Goal: Task Accomplishment & Management: Use online tool/utility

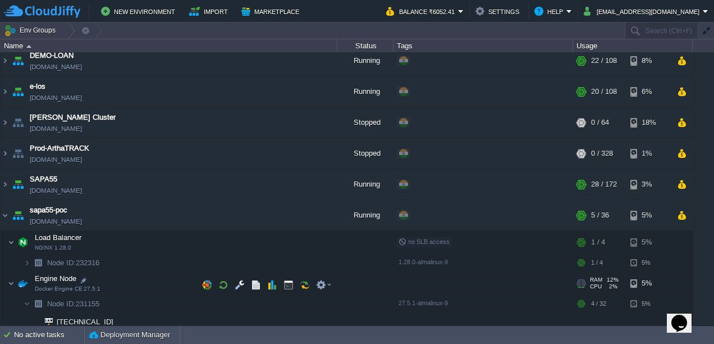
scroll to position [356, 0]
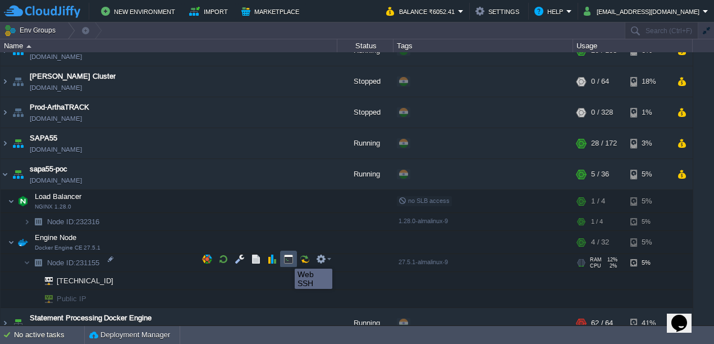
click at [286, 258] on button "button" at bounding box center [288, 259] width 10 height 10
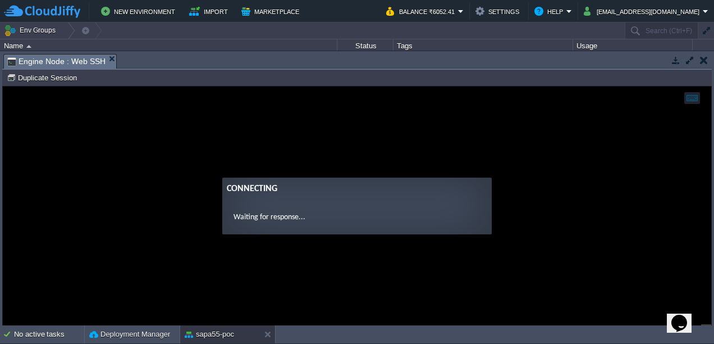
scroll to position [0, 0]
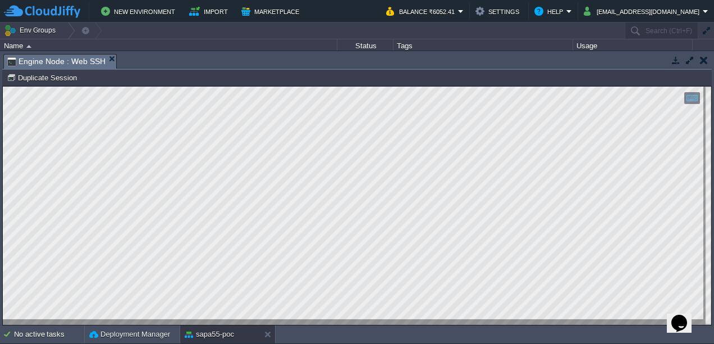
click at [3, 86] on html "Copy: Ctrl + Shift + C Paste: Ctrl + V Settings: Ctrl + Shift + Alt 0" at bounding box center [357, 86] width 708 height 0
type textarea "docker exec -it root-postgres-1 bash"
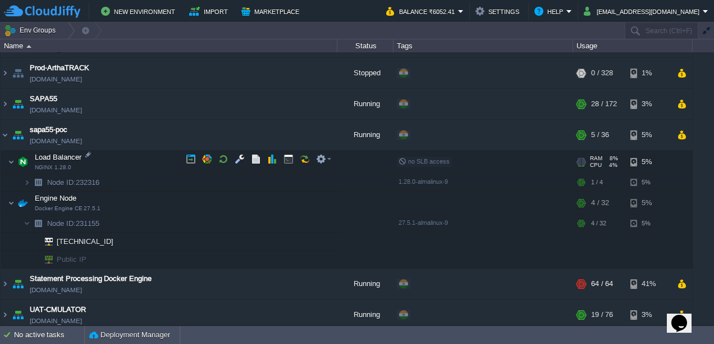
scroll to position [399, 0]
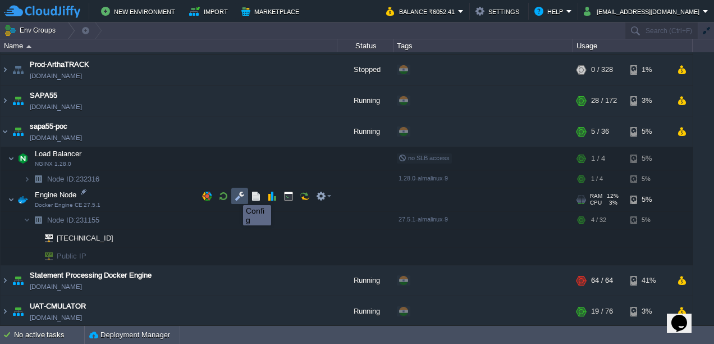
click at [235, 195] on button "button" at bounding box center [240, 196] width 10 height 10
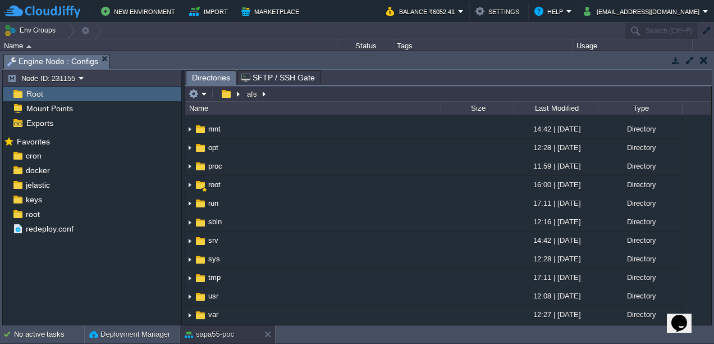
scroll to position [342, 0]
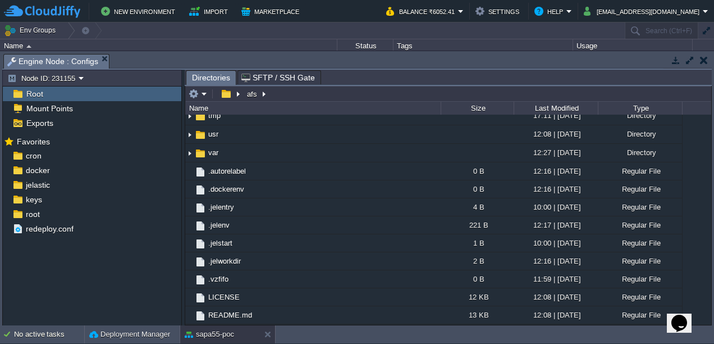
click at [703, 57] on button "button" at bounding box center [704, 60] width 8 height 10
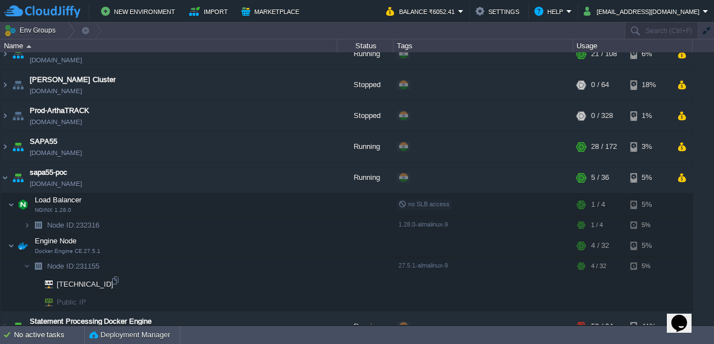
scroll to position [424, 0]
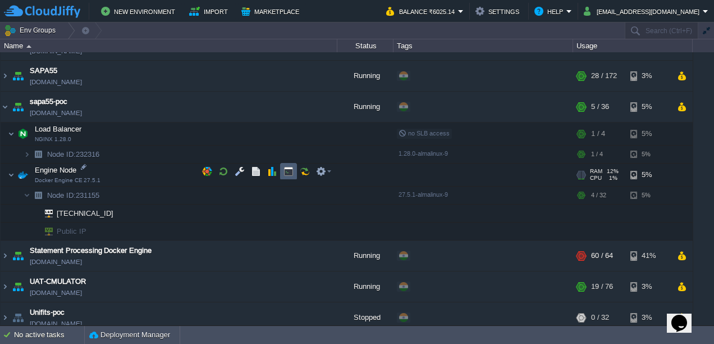
click at [282, 171] on td at bounding box center [288, 171] width 17 height 17
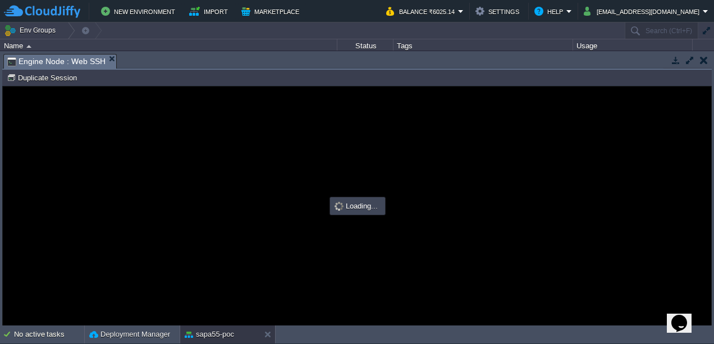
scroll to position [0, 0]
type input "#000000"
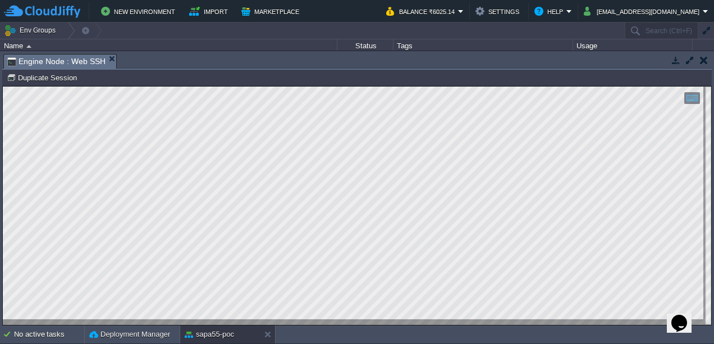
click at [706, 61] on button "button" at bounding box center [704, 60] width 8 height 10
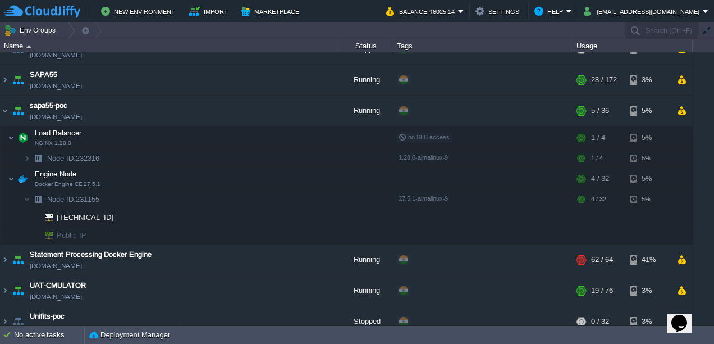
scroll to position [424, 0]
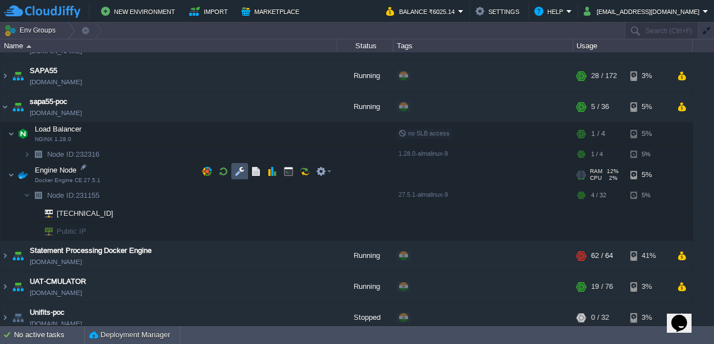
click at [240, 166] on button "button" at bounding box center [240, 171] width 10 height 10
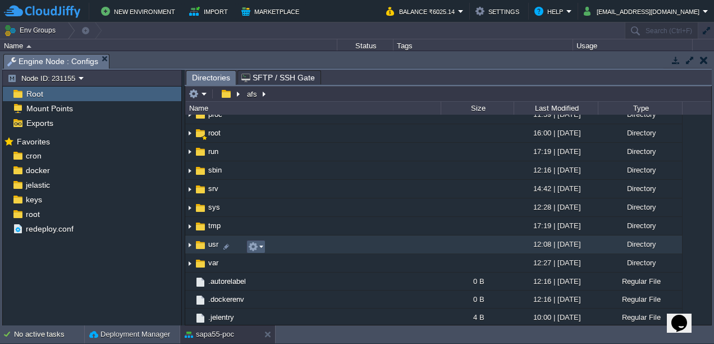
scroll to position [233, 0]
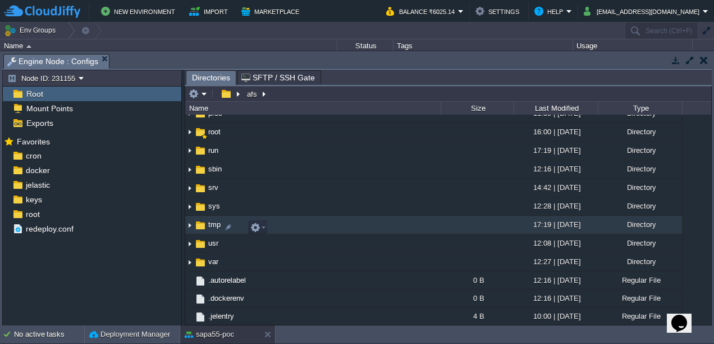
click at [189, 229] on img at bounding box center [189, 224] width 9 height 17
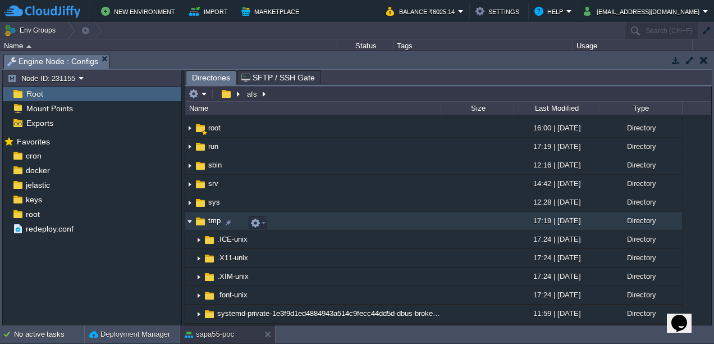
scroll to position [237, 0]
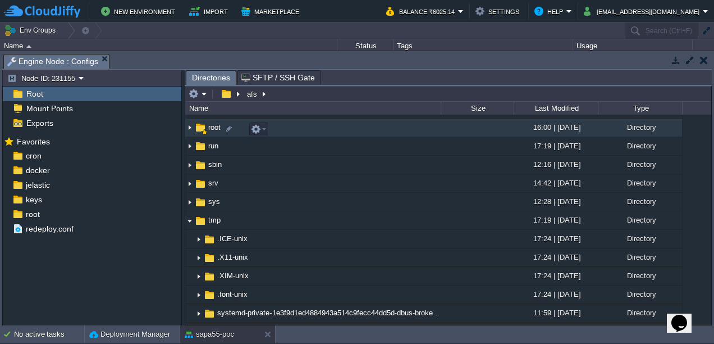
click at [193, 129] on img at bounding box center [189, 127] width 9 height 17
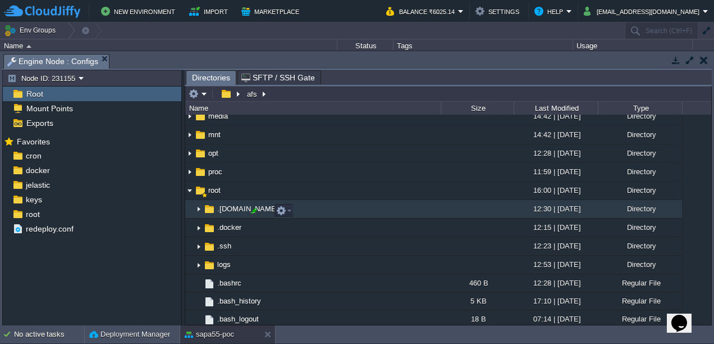
scroll to position [175, 0]
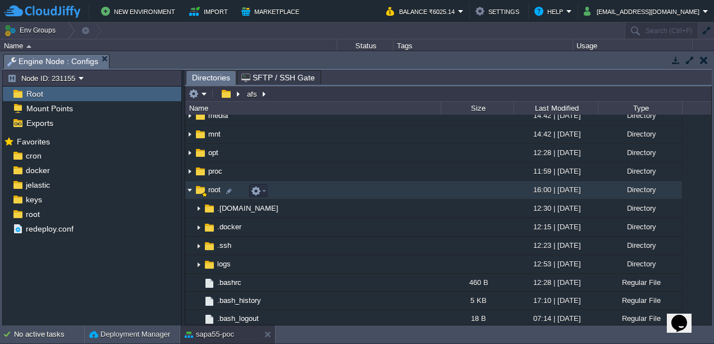
click at [190, 194] on img at bounding box center [189, 189] width 9 height 17
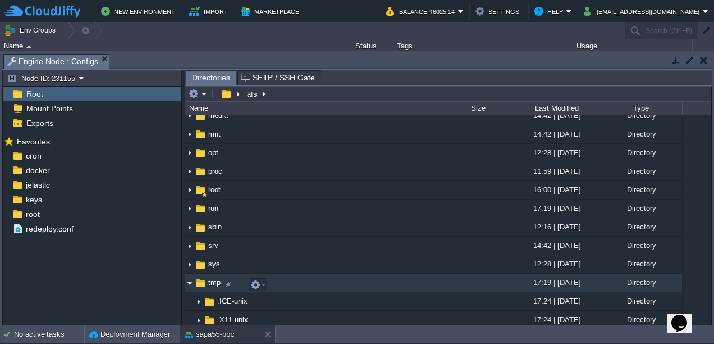
click at [190, 284] on img at bounding box center [189, 282] width 9 height 17
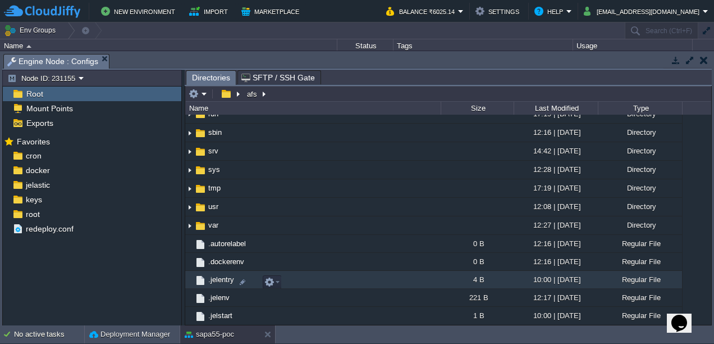
scroll to position [272, 0]
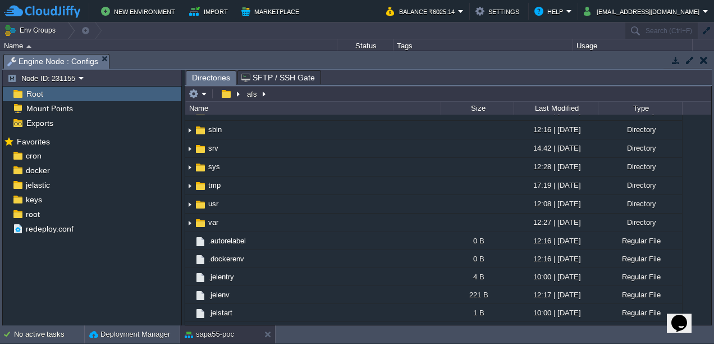
click at [35, 91] on span "Root" at bounding box center [34, 94] width 21 height 10
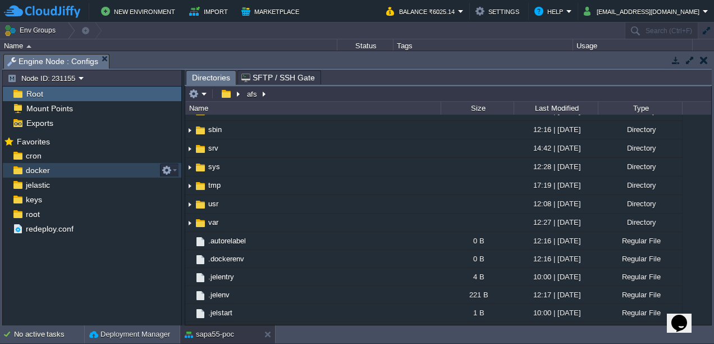
click at [49, 173] on span "docker" at bounding box center [38, 170] width 28 height 10
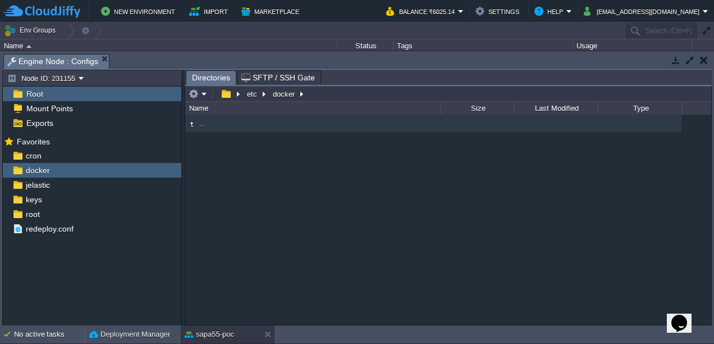
click at [235, 125] on td ".." at bounding box center [312, 124] width 255 height 18
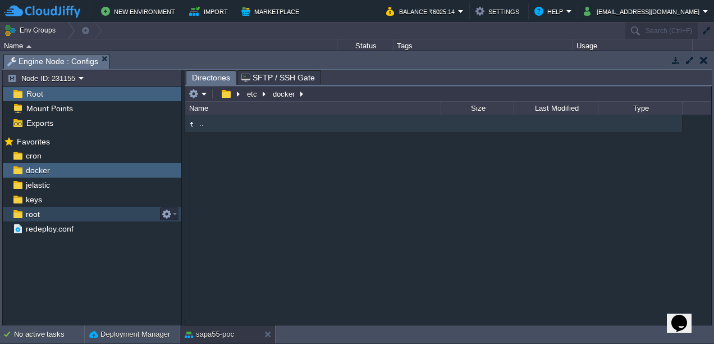
click at [27, 212] on span "root" at bounding box center [33, 214] width 18 height 10
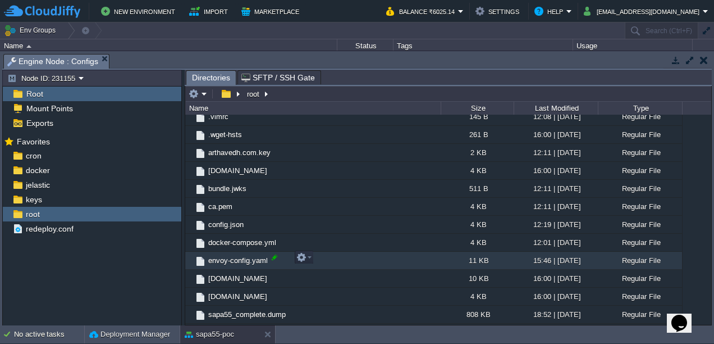
scroll to position [292, 0]
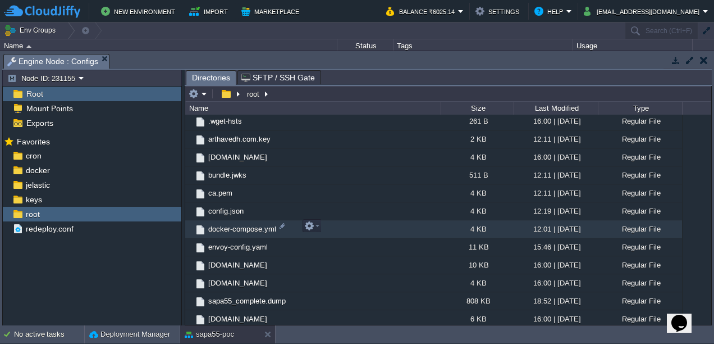
click at [241, 224] on span "docker-compose.yml" at bounding box center [242, 229] width 71 height 10
click at [308, 222] on button "button" at bounding box center [309, 226] width 10 height 10
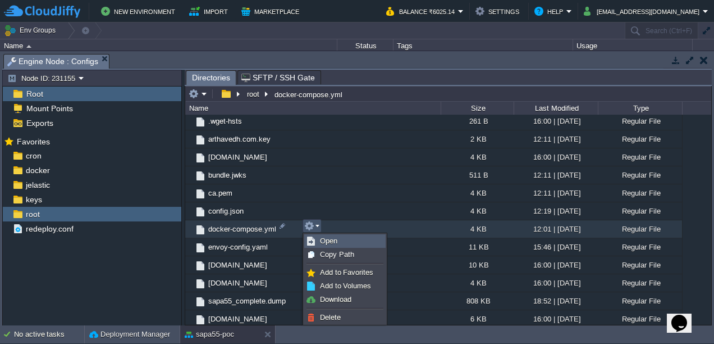
click at [319, 240] on link "Open" at bounding box center [345, 241] width 80 height 12
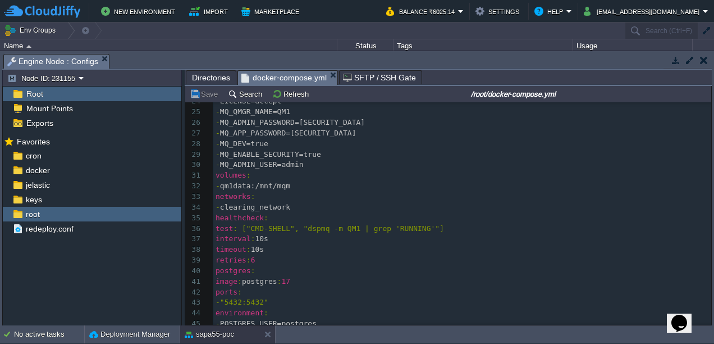
scroll to position [0, 0]
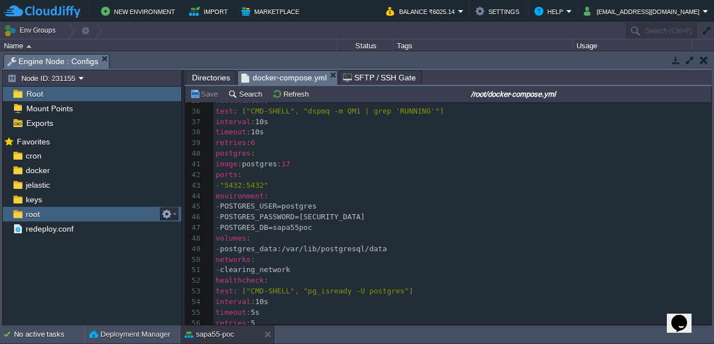
click at [29, 216] on span "root" at bounding box center [33, 214] width 18 height 10
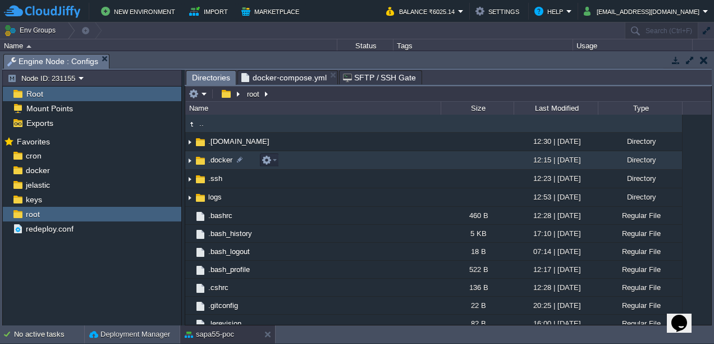
click at [193, 163] on img at bounding box center [189, 160] width 9 height 17
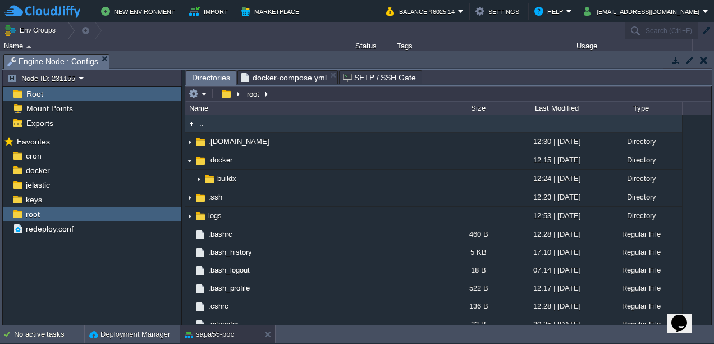
click at [39, 94] on span "Root" at bounding box center [34, 94] width 21 height 10
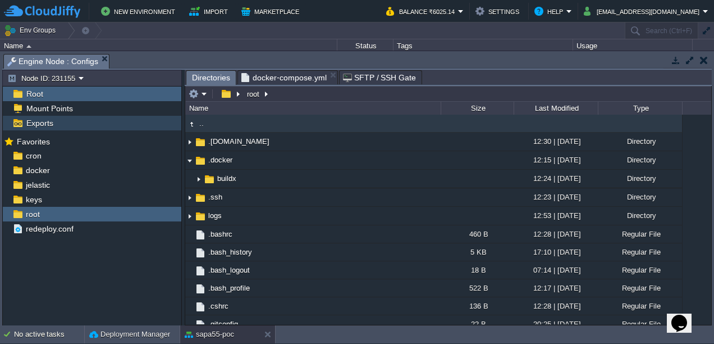
click at [31, 121] on span "Exports" at bounding box center [39, 123] width 31 height 10
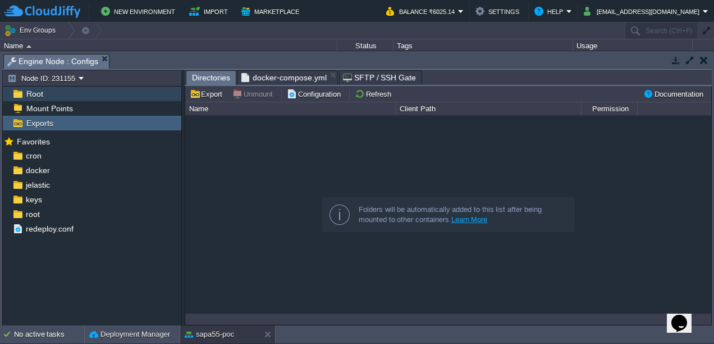
click at [37, 93] on span "Root" at bounding box center [34, 94] width 21 height 10
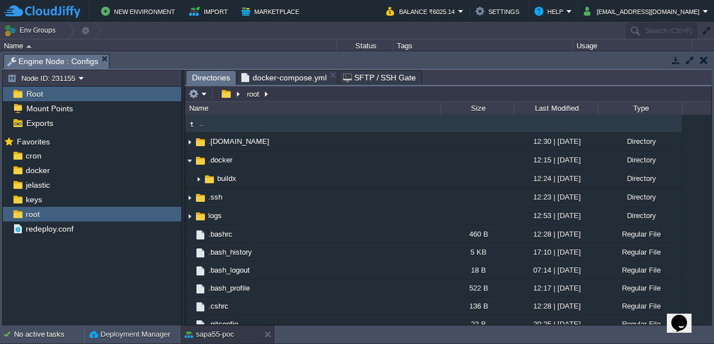
click at [43, 93] on span "Root" at bounding box center [34, 94] width 21 height 10
click at [221, 90] on button "button" at bounding box center [226, 94] width 16 height 10
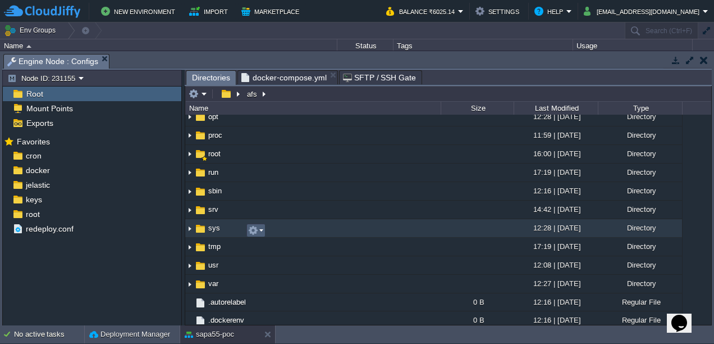
scroll to position [216, 0]
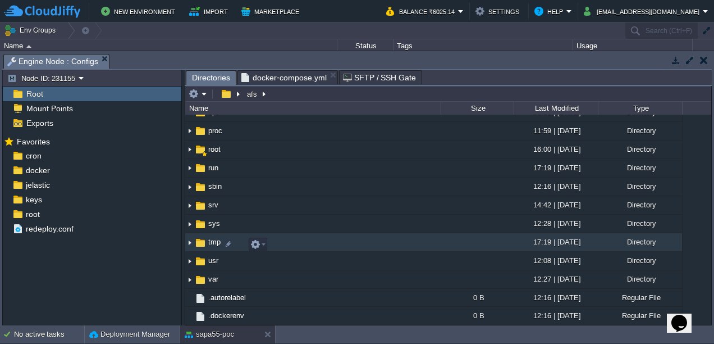
click at [192, 243] on img at bounding box center [189, 242] width 9 height 17
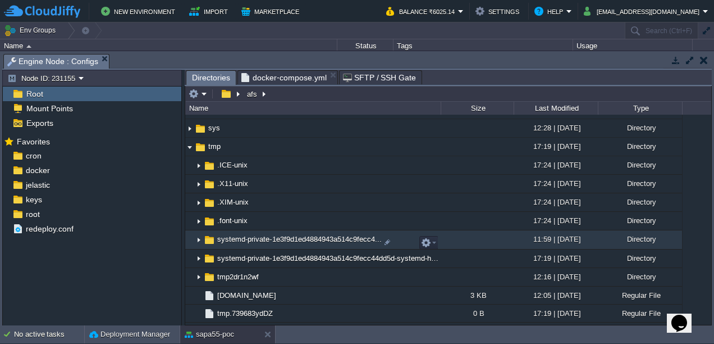
scroll to position [310, 0]
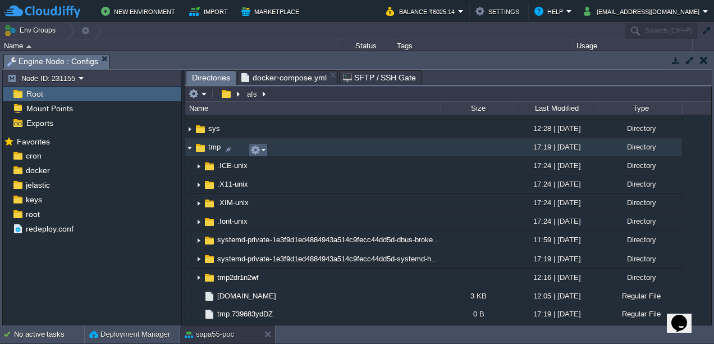
click at [266, 148] on td at bounding box center [258, 149] width 19 height 13
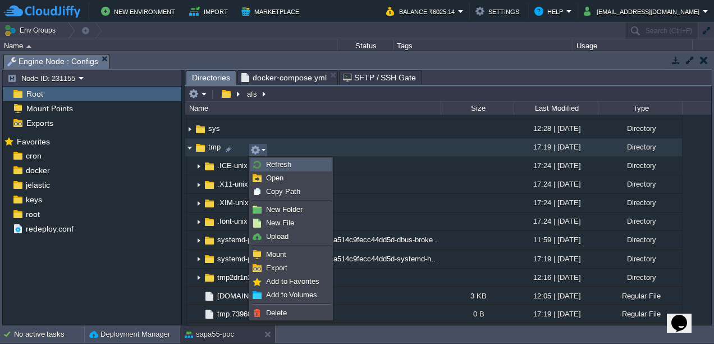
click at [268, 162] on span "Refresh" at bounding box center [278, 164] width 25 height 8
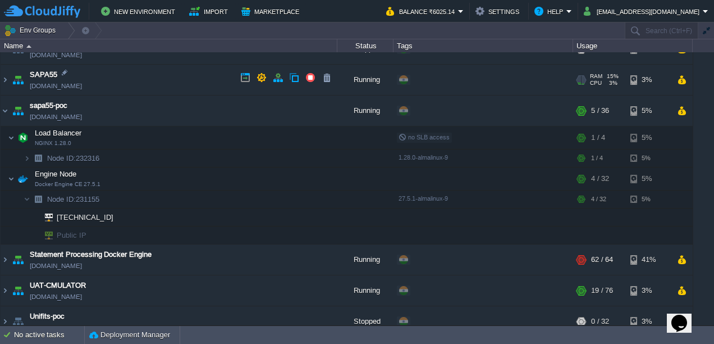
scroll to position [424, 0]
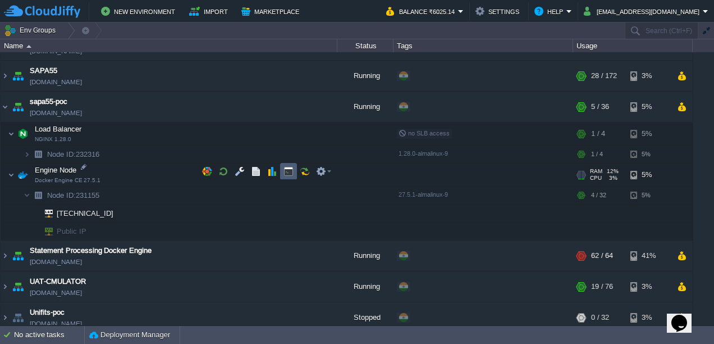
click at [290, 172] on button "button" at bounding box center [288, 171] width 10 height 10
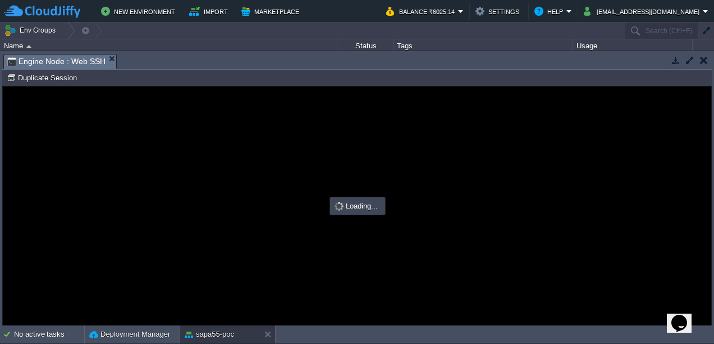
scroll to position [0, 0]
type input "#000000"
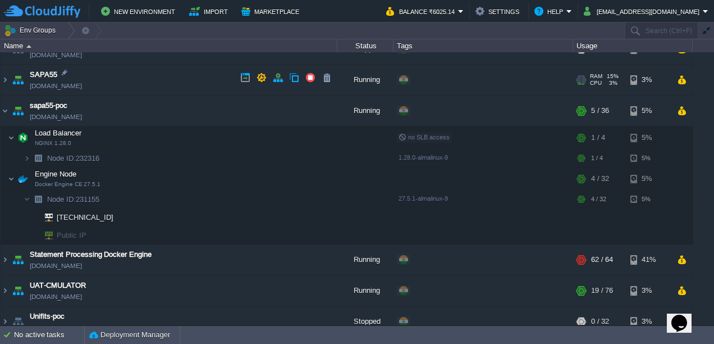
scroll to position [424, 0]
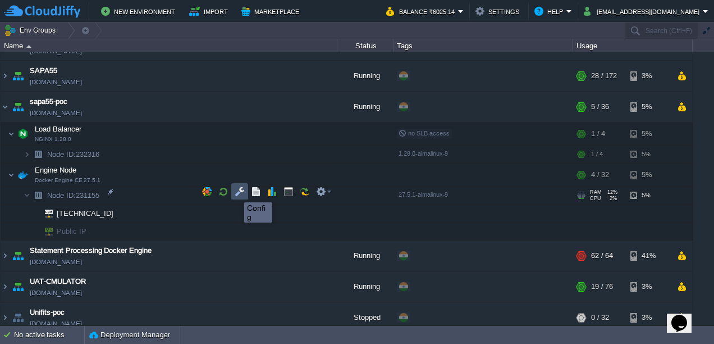
click at [236, 192] on button "button" at bounding box center [240, 191] width 10 height 10
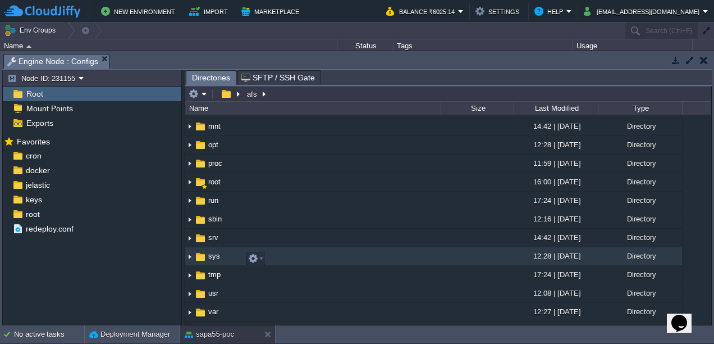
scroll to position [223, 0]
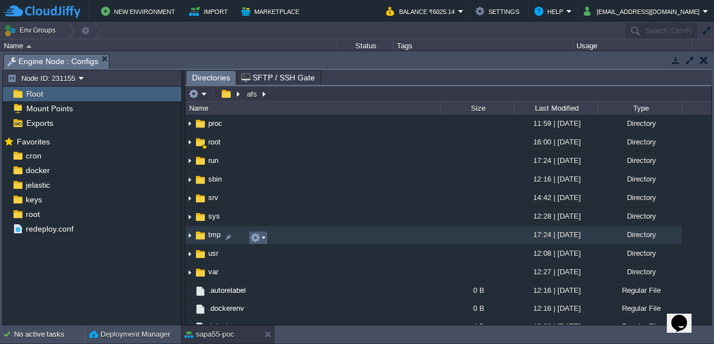
click at [257, 237] on button "button" at bounding box center [255, 237] width 10 height 10
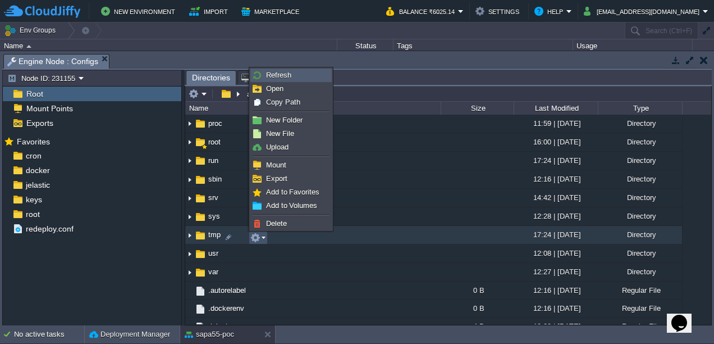
click at [276, 76] on span "Refresh" at bounding box center [278, 75] width 25 height 8
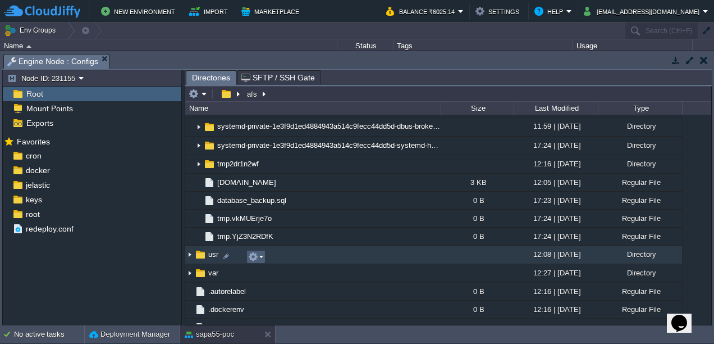
scroll to position [424, 0]
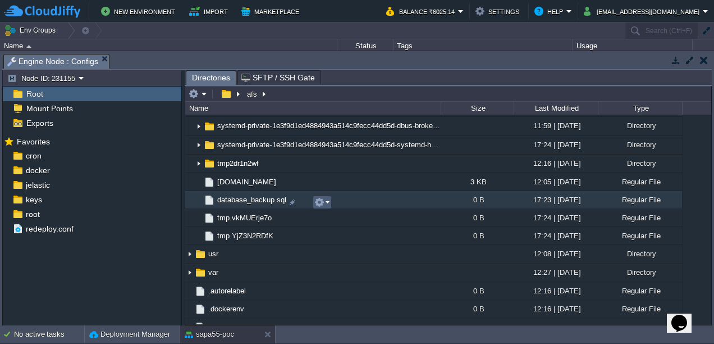
click at [323, 205] on button "button" at bounding box center [319, 202] width 10 height 10
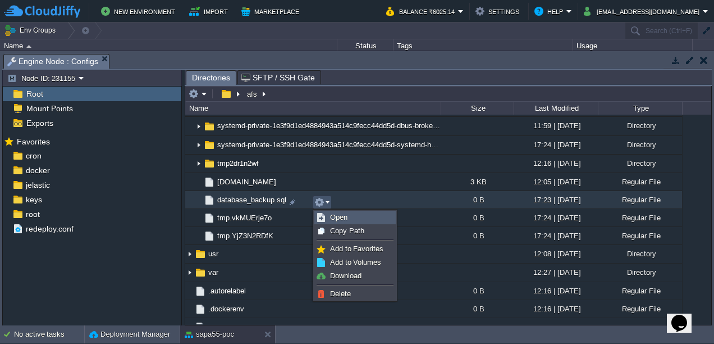
click at [333, 214] on span "Open" at bounding box center [338, 217] width 17 height 8
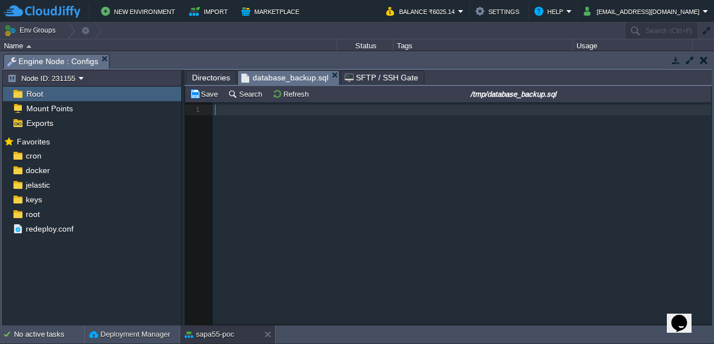
scroll to position [3, 0]
